Goal: Task Accomplishment & Management: Complete application form

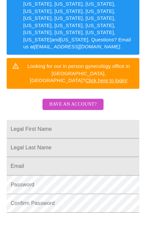
scroll to position [170, 0]
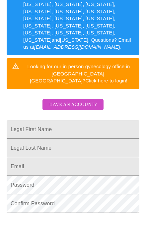
click at [95, 120] on input "Legal First Name" at bounding box center [73, 129] width 133 height 19
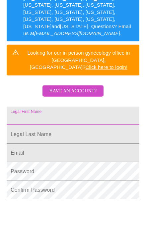
type input "[PERSON_NAME]"
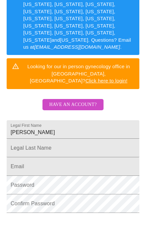
click at [99, 120] on input "Legal First Name" at bounding box center [73, 129] width 133 height 19
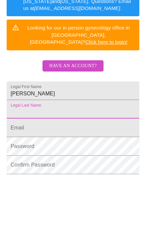
type input "[PERSON_NAME]"
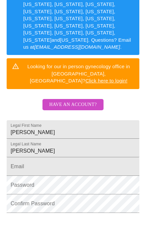
click at [90, 158] on input "Legal First Name" at bounding box center [73, 167] width 133 height 19
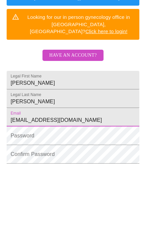
type input "[EMAIL_ADDRESS][DOMAIN_NAME]"
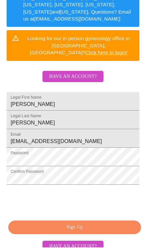
scroll to position [198, 0]
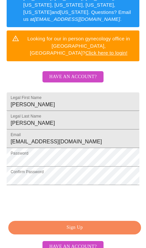
click at [98, 224] on span "Sign Up" at bounding box center [74, 228] width 117 height 8
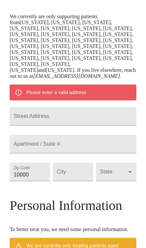
scroll to position [158, 0]
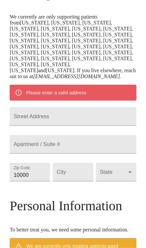
click at [99, 107] on input "Street Address" at bounding box center [73, 116] width 127 height 19
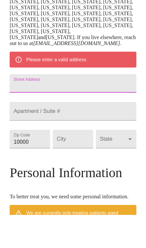
type input "6001 De [PERSON_NAME] TER"
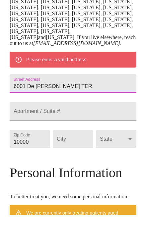
scroll to position [191, 0]
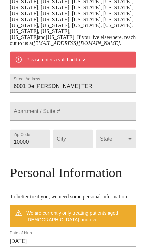
click at [40, 145] on input "10000" at bounding box center [30, 139] width 40 height 19
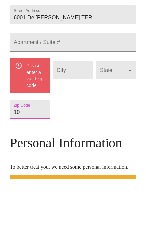
type input "1"
type input "9"
type input "93306"
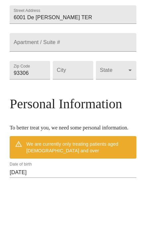
scroll to position [260, 0]
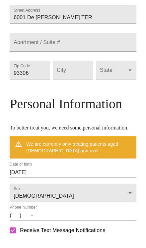
click at [77, 80] on input "Street Address" at bounding box center [73, 70] width 40 height 19
type input "BAKERSFIELD"
click at [121, 81] on body "MyMenopauseRx Welcome to MyMenopauseRx Since it's your first time here, you'll …" at bounding box center [73, 55] width 141 height 627
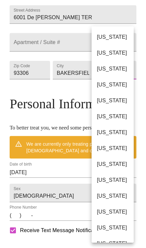
click at [118, 100] on li "[US_STATE]" at bounding box center [113, 101] width 42 height 16
type input "[US_STATE]"
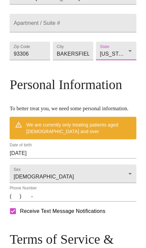
click at [85, 159] on input "[DATE]" at bounding box center [73, 153] width 127 height 11
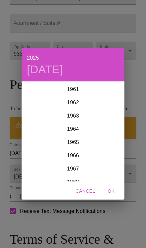
scroll to position [830, 0]
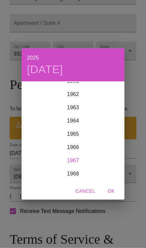
click at [78, 159] on div "1967" at bounding box center [73, 160] width 103 height 13
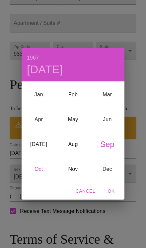
click at [37, 169] on div "Oct" at bounding box center [39, 169] width 34 height 25
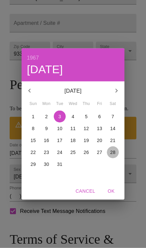
click at [115, 151] on p "28" at bounding box center [112, 152] width 5 height 7
click at [110, 193] on span "OK" at bounding box center [111, 191] width 16 height 8
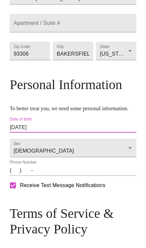
type input "[DATE]"
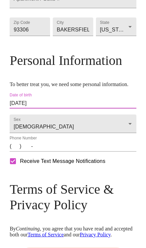
scroll to position [285, 0]
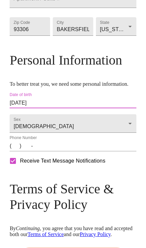
click at [55, 152] on input "(   )    -" at bounding box center [73, 146] width 127 height 11
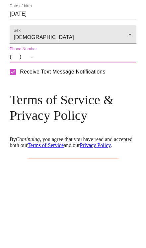
click at [13, 141] on input "(   )    -" at bounding box center [73, 146] width 127 height 11
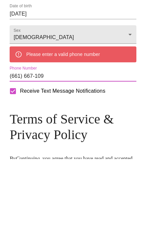
type input "[PHONE_NUMBER]"
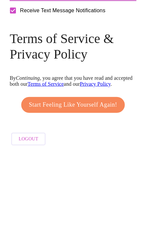
scroll to position [365, 0]
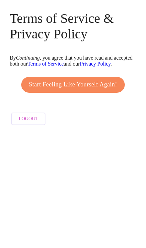
click at [101, 197] on span "Start Feeling Like Yourself Again!" at bounding box center [73, 202] width 88 height 11
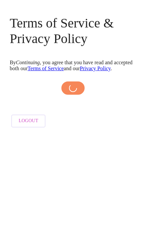
scroll to position [335, 0]
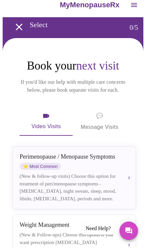
scroll to position [10, 0]
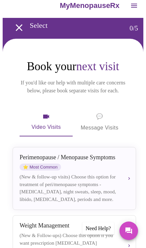
click at [130, 234] on icon "Messages" at bounding box center [128, 231] width 7 height 7
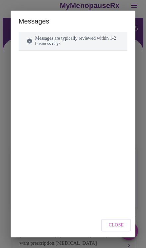
scroll to position [0, 0]
click at [96, 166] on div at bounding box center [73, 116] width 109 height 115
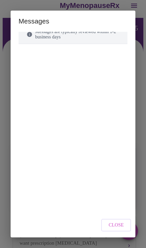
scroll to position [7, 0]
click at [83, 167] on div at bounding box center [73, 108] width 109 height 115
click at [70, 49] on div "Messages are typically reviewed within 1-2 business days" at bounding box center [73, 96] width 109 height 142
click at [88, 25] on h2 "Messages" at bounding box center [73, 21] width 125 height 21
click at [94, 21] on h2 "Messages" at bounding box center [73, 21] width 125 height 21
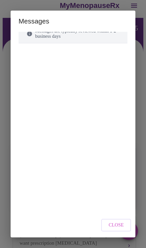
click at [120, 230] on span "Close" at bounding box center [115, 226] width 15 height 8
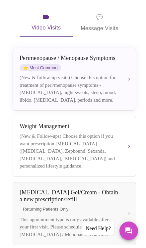
scroll to position [76, 0]
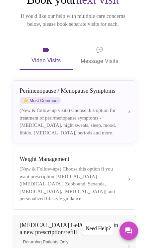
click at [106, 113] on div "(New & follow-up visits) Choose this option for treatment of peri/menopause sym…" at bounding box center [69, 122] width 99 height 30
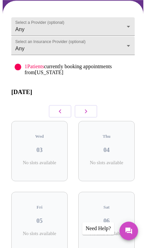
scroll to position [18, 0]
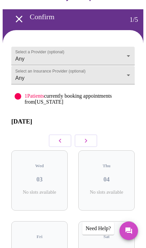
click at [80, 137] on button "button" at bounding box center [86, 141] width 23 height 13
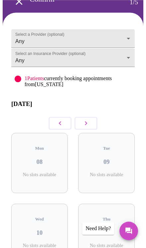
scroll to position [0, 0]
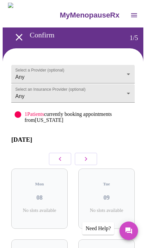
click at [85, 160] on icon "button" at bounding box center [86, 159] width 8 height 8
click at [85, 156] on button "button" at bounding box center [86, 159] width 23 height 13
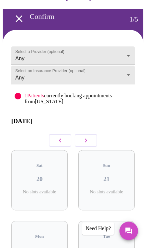
scroll to position [19, 0]
click at [81, 135] on button "button" at bounding box center [86, 140] width 23 height 13
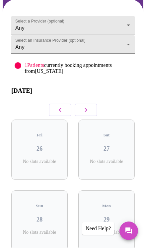
scroll to position [43, 0]
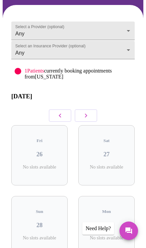
click at [88, 114] on icon "button" at bounding box center [86, 116] width 8 height 8
click at [84, 115] on icon "button" at bounding box center [86, 116] width 8 height 8
click at [86, 111] on button "button" at bounding box center [86, 115] width 23 height 13
click at [85, 114] on icon "button" at bounding box center [86, 116] width 8 height 8
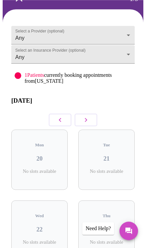
scroll to position [20, 0]
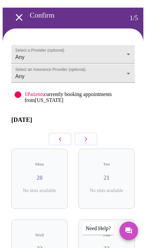
click at [88, 136] on icon "button" at bounding box center [86, 139] width 8 height 8
click at [86, 137] on icon "button" at bounding box center [86, 139] width 8 height 8
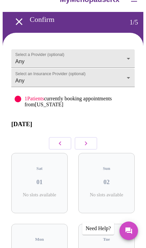
scroll to position [16, 0]
click at [107, 53] on body "MyMenopauseRx Confirm 1 / 5 Select a Provider (optional) Any Any Select an Insu…" at bounding box center [73, 213] width 141 height 452
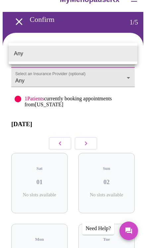
click at [107, 53] on li "Any" at bounding box center [73, 54] width 129 height 16
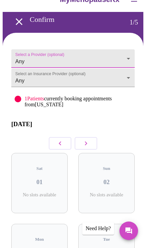
click at [110, 78] on body "MyMenopauseRx Confirm 1 / 5 Select a Provider (optional) Any Any Select an Insu…" at bounding box center [73, 213] width 141 height 452
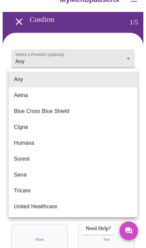
click at [71, 109] on li "Blue Cross Blue Shield" at bounding box center [73, 111] width 129 height 16
type input "Blue Cross Blue Shield"
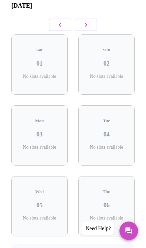
scroll to position [151, 0]
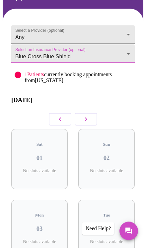
click at [86, 120] on icon "button" at bounding box center [86, 119] width 2 height 4
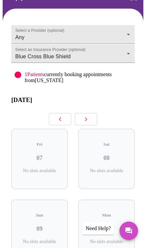
click at [85, 116] on button "button" at bounding box center [86, 119] width 23 height 13
click at [85, 117] on icon "button" at bounding box center [86, 119] width 8 height 8
click at [85, 116] on icon "button" at bounding box center [86, 119] width 8 height 8
click at [87, 114] on button "button" at bounding box center [86, 119] width 23 height 13
click at [88, 115] on button "button" at bounding box center [86, 119] width 23 height 13
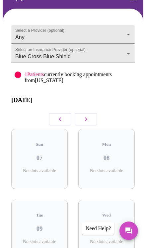
click at [88, 115] on button "button" at bounding box center [86, 119] width 23 height 13
click at [85, 118] on icon "button" at bounding box center [86, 119] width 8 height 8
click at [85, 117] on icon "button" at bounding box center [86, 119] width 8 height 8
click at [86, 120] on icon "button" at bounding box center [86, 119] width 8 height 8
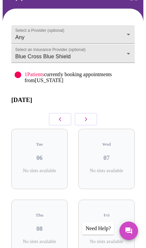
click at [85, 121] on icon "button" at bounding box center [86, 119] width 8 height 8
click at [86, 120] on icon "button" at bounding box center [86, 119] width 2 height 4
click at [86, 119] on icon "button" at bounding box center [86, 119] width 2 height 4
click at [86, 120] on icon "button" at bounding box center [86, 119] width 8 height 8
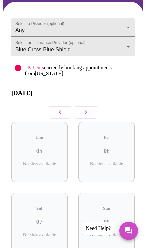
scroll to position [45, 0]
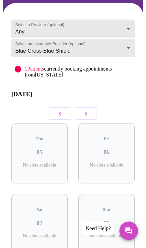
click at [89, 111] on icon "button" at bounding box center [86, 114] width 8 height 8
click at [90, 112] on icon "button" at bounding box center [86, 114] width 8 height 8
click at [92, 111] on button "button" at bounding box center [86, 113] width 23 height 13
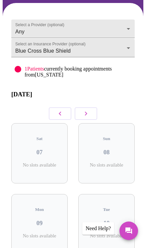
click at [91, 111] on button "button" at bounding box center [86, 113] width 23 height 13
click at [91, 112] on button "button" at bounding box center [86, 113] width 23 height 13
click at [91, 113] on button "button" at bounding box center [86, 113] width 23 height 13
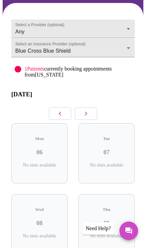
click at [90, 113] on button "button" at bounding box center [86, 113] width 23 height 13
click at [90, 112] on button "button" at bounding box center [86, 113] width 23 height 13
click at [90, 114] on button "button" at bounding box center [86, 113] width 23 height 13
click at [90, 114] on icon "button" at bounding box center [86, 114] width 8 height 8
click at [91, 114] on button "button" at bounding box center [86, 113] width 23 height 13
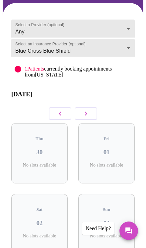
click at [91, 113] on button "button" at bounding box center [86, 113] width 23 height 13
click at [91, 115] on button "button" at bounding box center [86, 113] width 23 height 13
click at [90, 115] on button "button" at bounding box center [86, 113] width 23 height 13
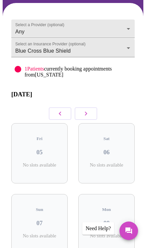
click at [91, 116] on button "button" at bounding box center [86, 113] width 23 height 13
click at [90, 116] on button "button" at bounding box center [86, 113] width 23 height 13
click at [91, 116] on button "button" at bounding box center [86, 113] width 23 height 13
click at [89, 118] on icon "button" at bounding box center [86, 114] width 8 height 8
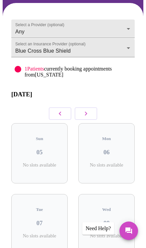
click at [89, 118] on icon "button" at bounding box center [86, 114] width 8 height 8
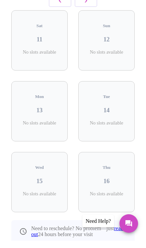
scroll to position [151, 0]
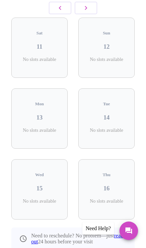
click at [44, 233] on link "reach out" at bounding box center [78, 239] width 94 height 12
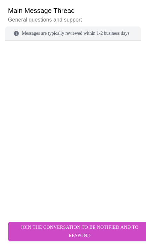
scroll to position [57, 0]
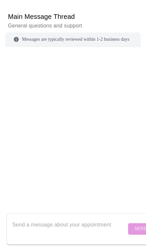
click at [73, 240] on textarea "Send a message about your appointment" at bounding box center [69, 229] width 114 height 21
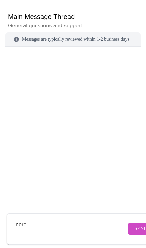
click at [49, 219] on textarea "There" at bounding box center [69, 229] width 114 height 21
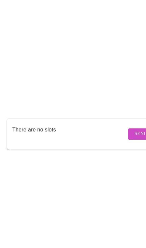
scroll to position [86, 0]
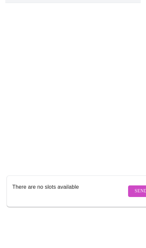
type textarea "There are no slots available"
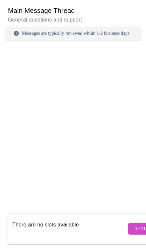
click at [135, 225] on span "Send" at bounding box center [141, 229] width 13 height 8
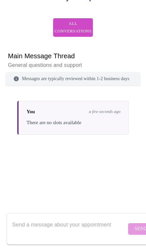
scroll to position [0, 0]
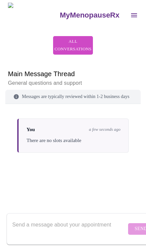
click at [126, 7] on button "open drawer" at bounding box center [134, 15] width 16 height 16
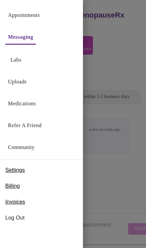
click at [34, 105] on link "Medications" at bounding box center [22, 103] width 28 height 9
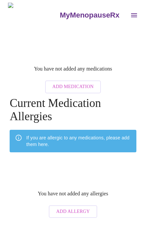
click at [130, 11] on icon "open drawer" at bounding box center [134, 15] width 8 height 8
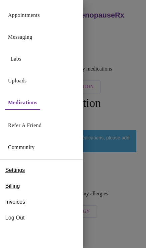
click at [40, 14] on link "Appointments" at bounding box center [24, 15] width 32 height 9
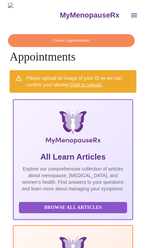
click at [109, 34] on button "Create Appointment" at bounding box center [71, 40] width 127 height 13
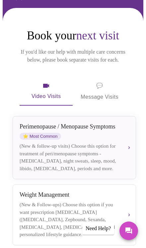
scroll to position [40, 0]
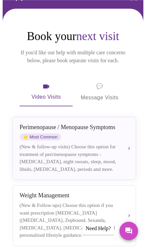
click at [108, 82] on span "💬 Message Visits" at bounding box center [100, 92] width 38 height 21
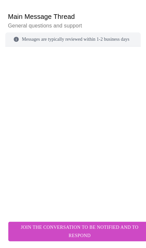
scroll to position [85, 0]
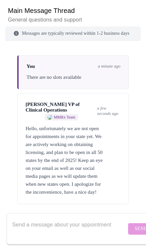
click at [85, 220] on textarea "Send a message about your appointment" at bounding box center [69, 229] width 114 height 21
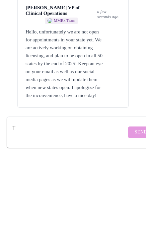
scroll to position [86, 0]
type textarea "Thank you"
click at [129, 223] on button "Send" at bounding box center [141, 229] width 26 height 12
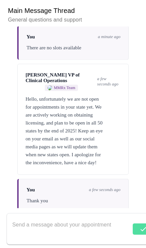
scroll to position [30, 0]
